Goal: Check status: Check status

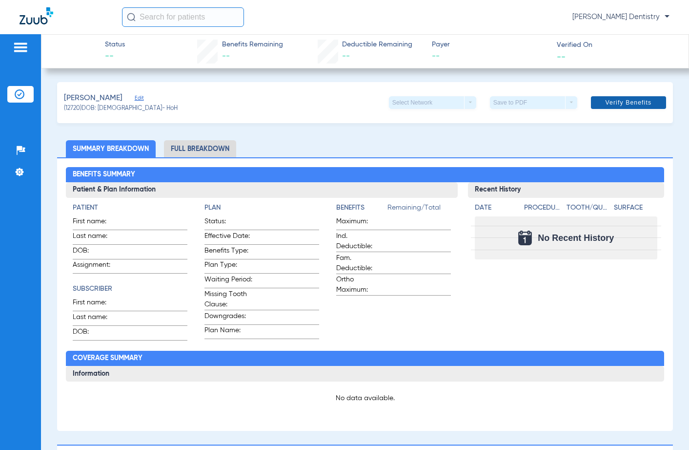
click at [630, 109] on span at bounding box center [628, 102] width 75 height 23
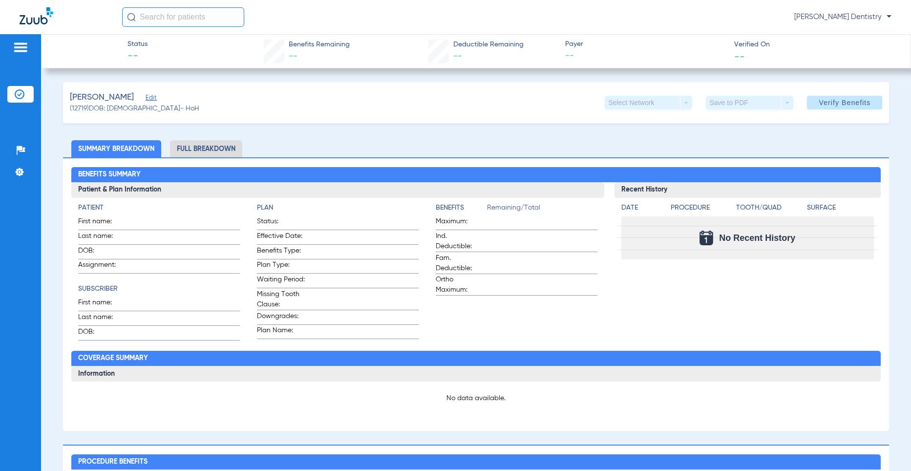
click at [644, 183] on h3 "Recent History" at bounding box center [747, 190] width 266 height 16
click at [689, 102] on span "Verify Benefits" at bounding box center [845, 103] width 52 height 8
